Goal: Check status: Check status

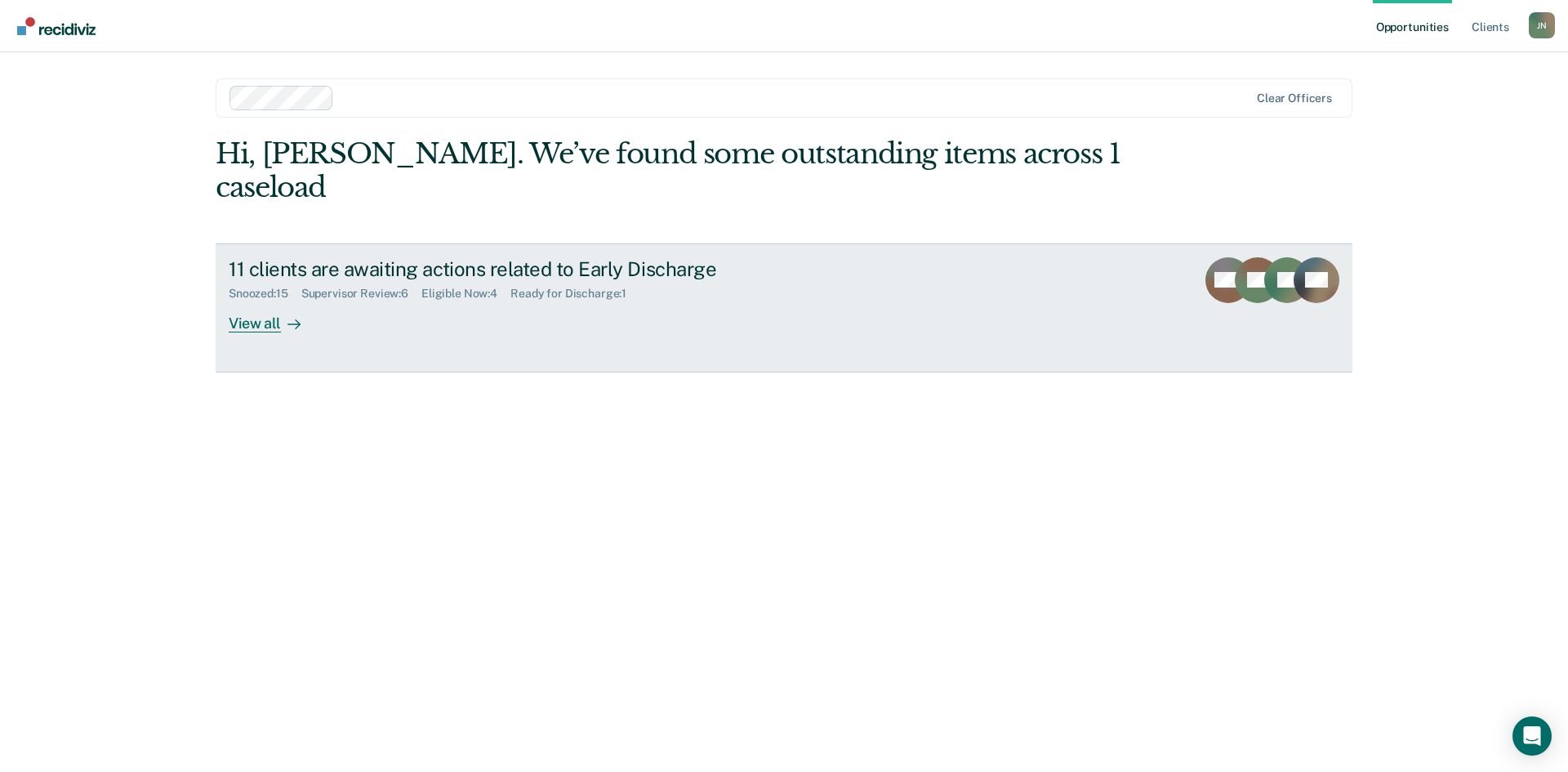
click at [253, 300] on div "View all" at bounding box center [274, 316] width 92 height 32
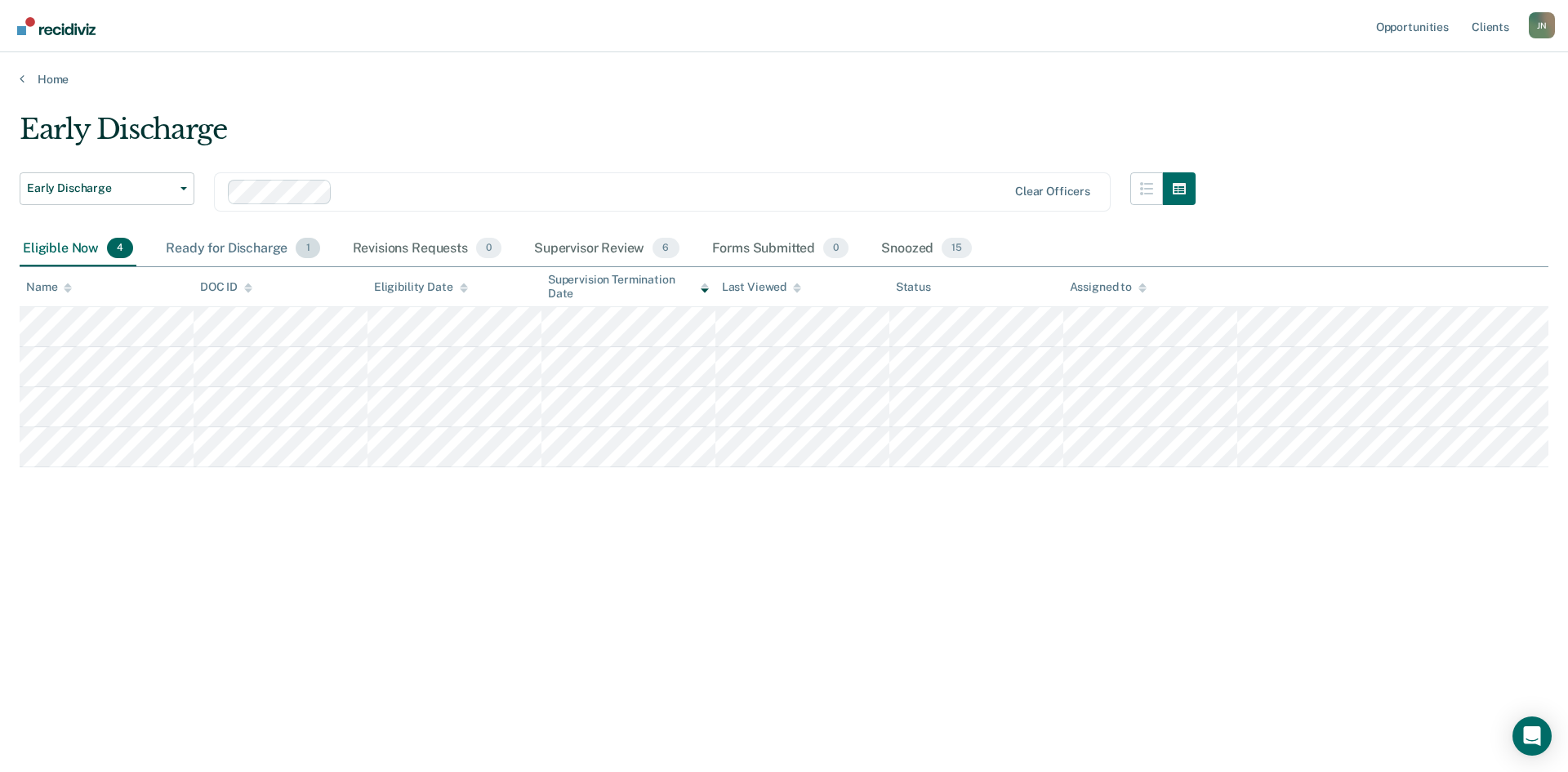
click at [227, 250] on div "Ready for Discharge 1" at bounding box center [243, 249] width 160 height 36
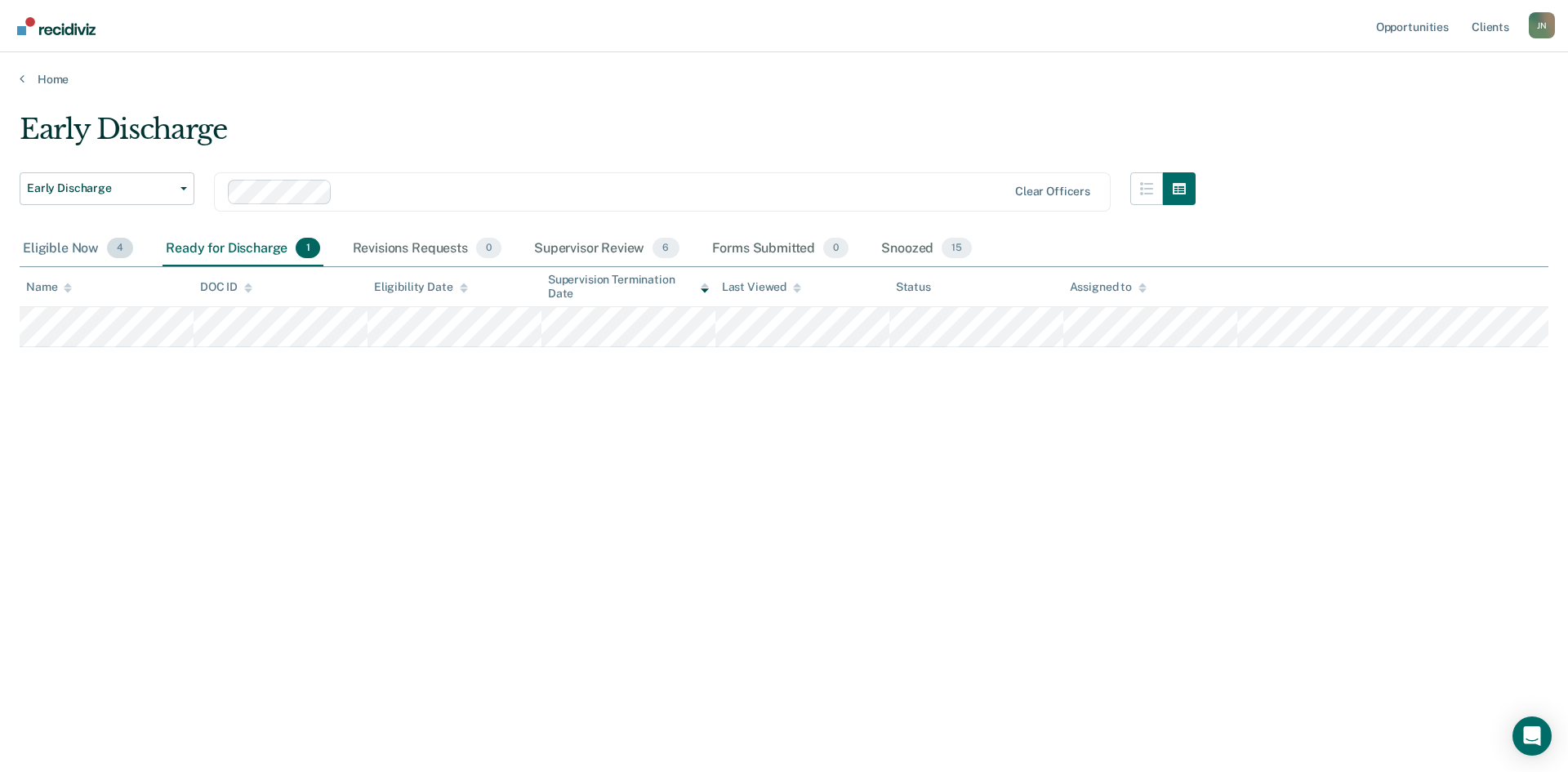
click at [87, 247] on div "Eligible Now 4" at bounding box center [77, 249] width 116 height 36
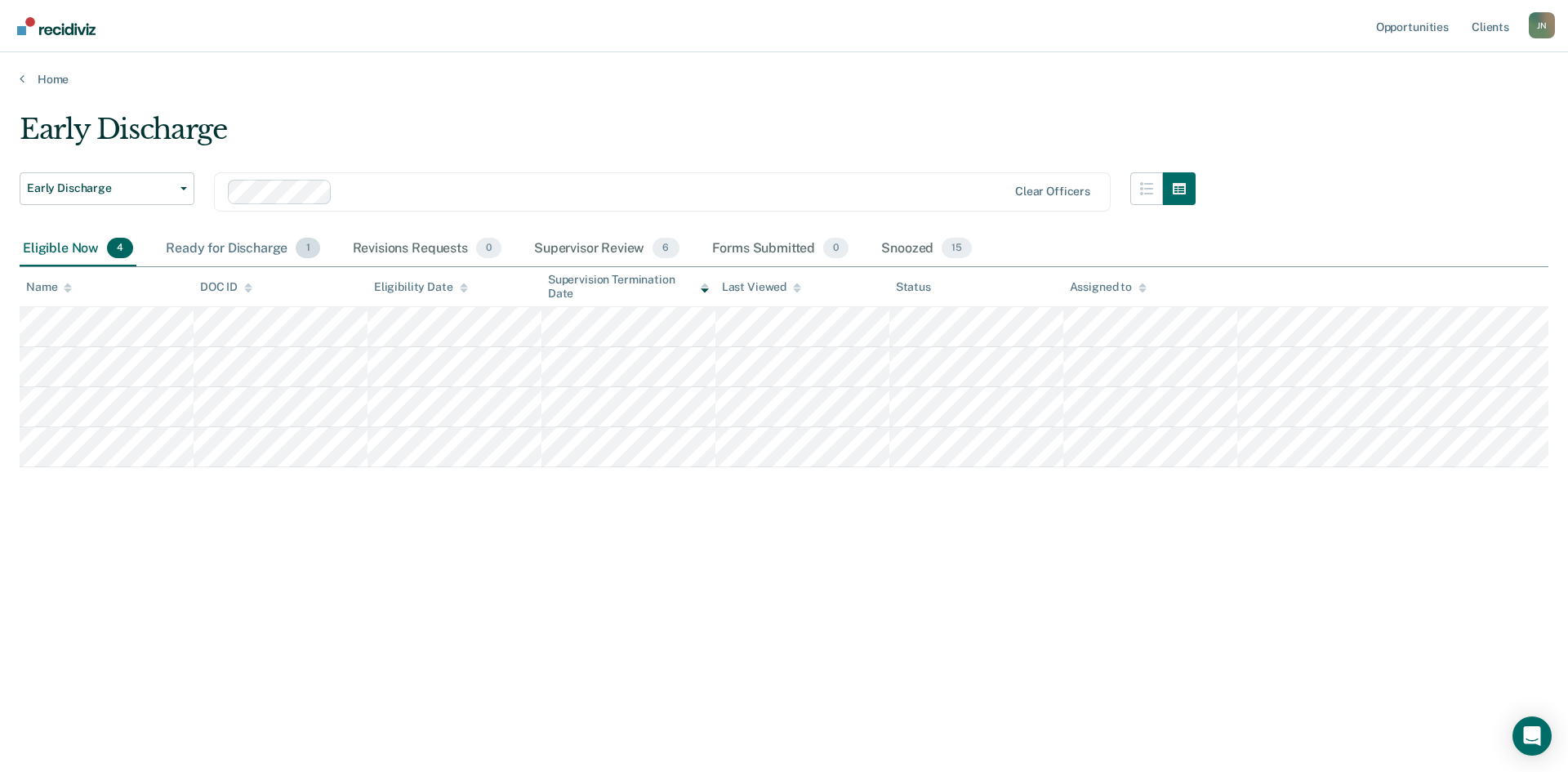
click at [173, 245] on div "Ready for Discharge 1" at bounding box center [243, 249] width 160 height 36
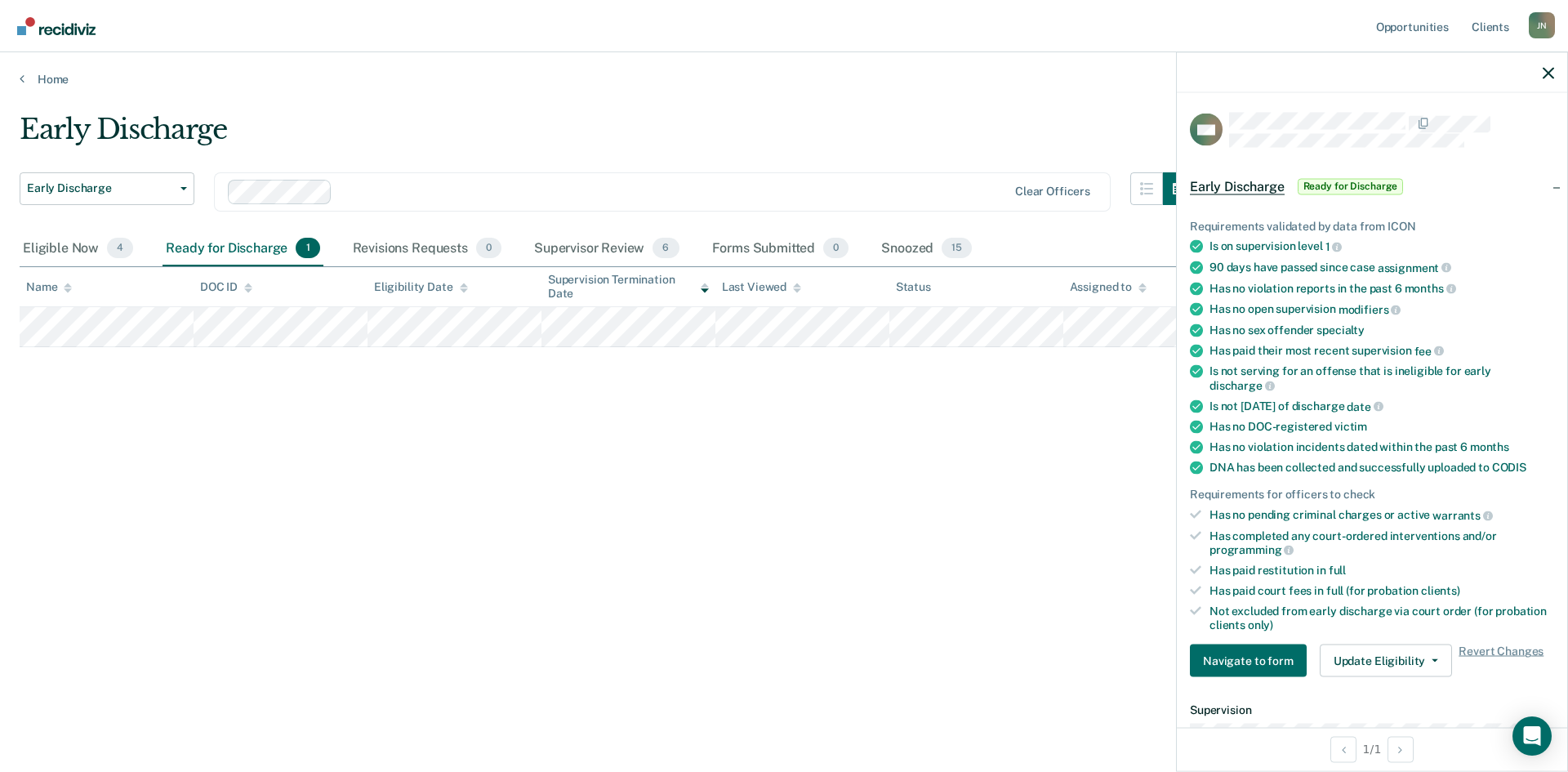
click at [750, 498] on div "Early Discharge Early Discharge Early Discharge Clear officers Eligible Now 4 R…" at bounding box center [784, 381] width 1529 height 537
drag, startPoint x: 1553, startPoint y: 76, endPoint x: 1530, endPoint y: 76, distance: 23.0
click at [1553, 76] on icon "button" at bounding box center [1548, 72] width 12 height 12
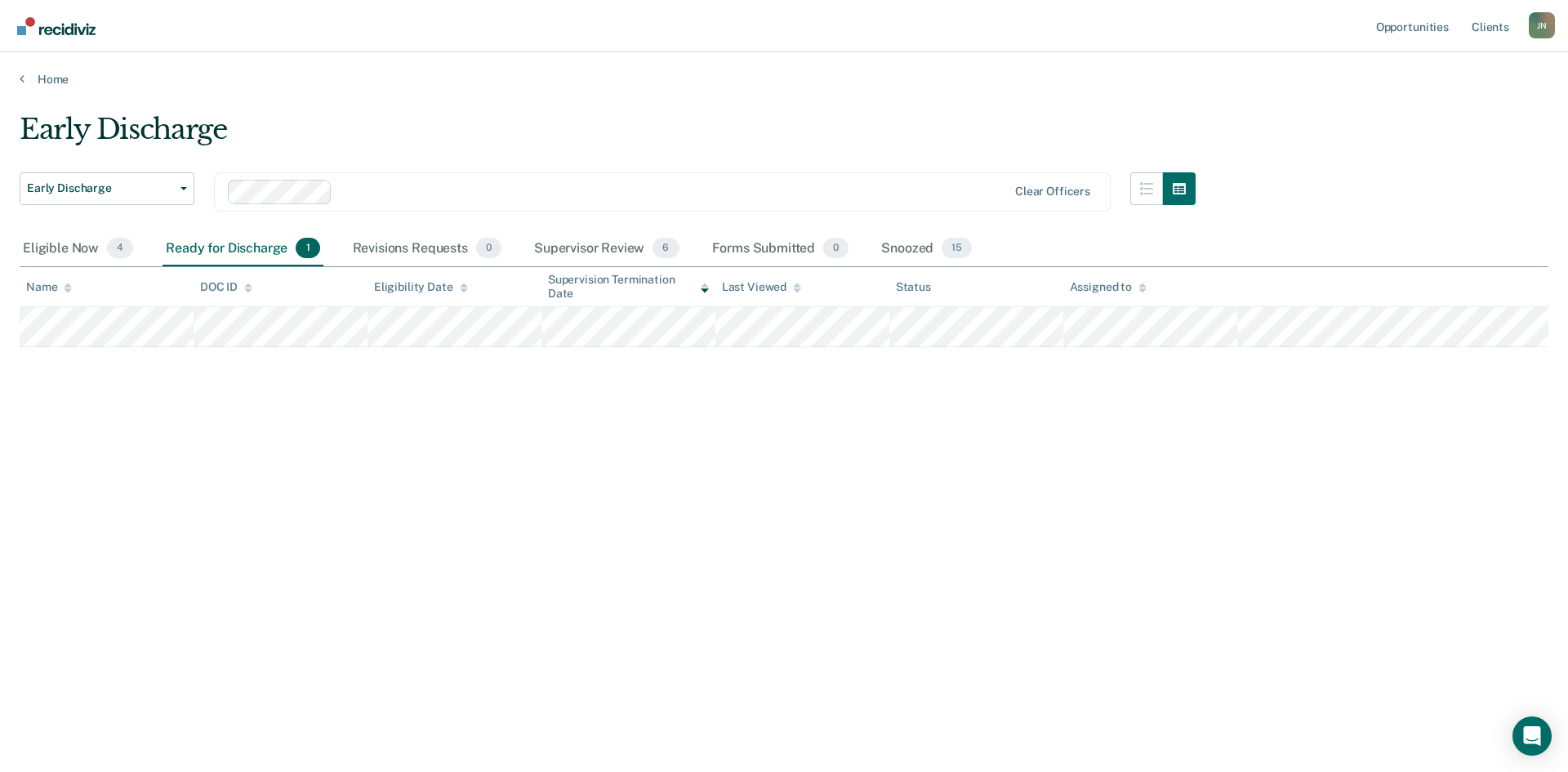
click at [476, 479] on div "Early Discharge Early Discharge Early Discharge Clear officers Eligible Now 4 R…" at bounding box center [784, 381] width 1529 height 537
click at [65, 245] on div "Eligible Now 4" at bounding box center [77, 249] width 116 height 36
